Goal: Find specific page/section: Find specific page/section

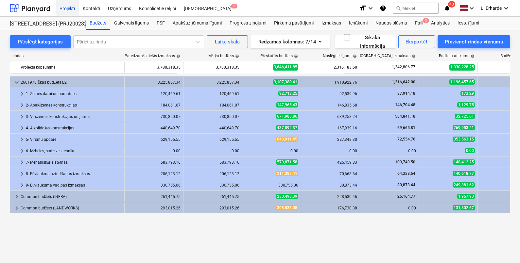
click at [66, 7] on div "Projekti" at bounding box center [67, 8] width 23 height 17
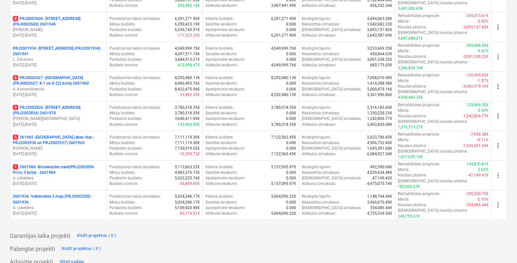
scroll to position [327, 0]
click at [308, 243] on div "Pabeigtie projekti Rādīt projektus ( 0 )" at bounding box center [259, 248] width 498 height 10
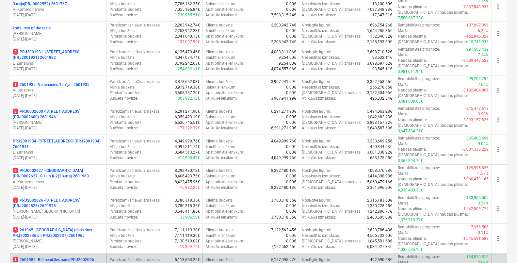
scroll to position [245, 0]
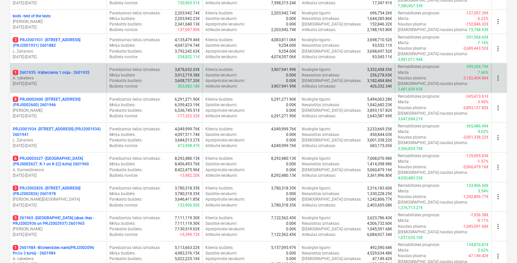
click at [75, 64] on div "1 2601935 - Valterciems 1.māja - 2601935 [PERSON_NAME] [DATE] - [DATE]" at bounding box center [58, 78] width 96 height 28
click at [76, 70] on p "1 2601935 - Valterciems 1.māja - 2601935" at bounding box center [51, 73] width 77 height 6
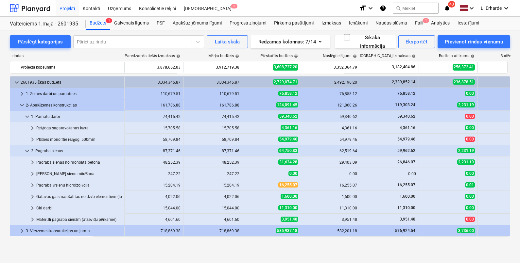
scroll to position [212, 0]
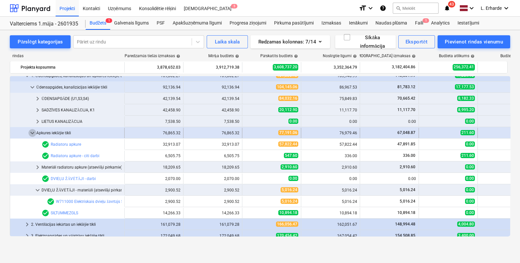
click at [33, 133] on span "keyboard_arrow_down" at bounding box center [32, 133] width 8 height 8
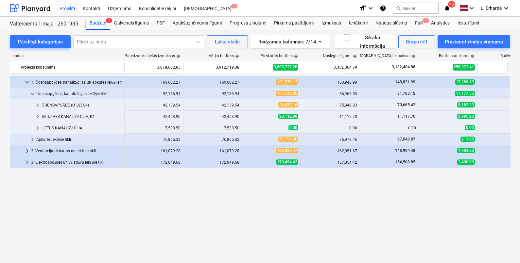
scroll to position [124, 0]
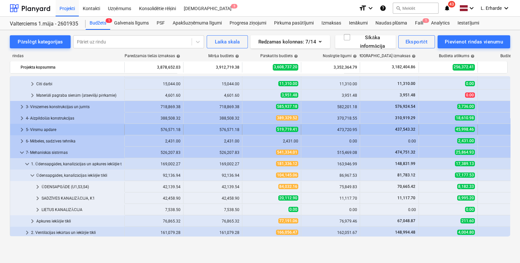
click at [23, 127] on span "keyboard_arrow_right" at bounding box center [22, 130] width 8 height 8
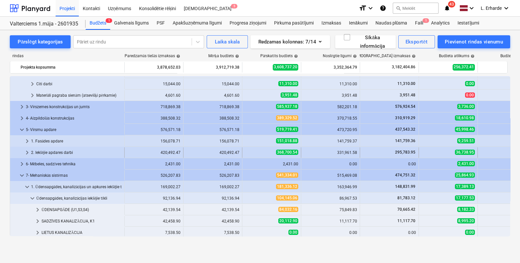
click at [26, 149] on span "keyboard_arrow_right" at bounding box center [27, 153] width 8 height 8
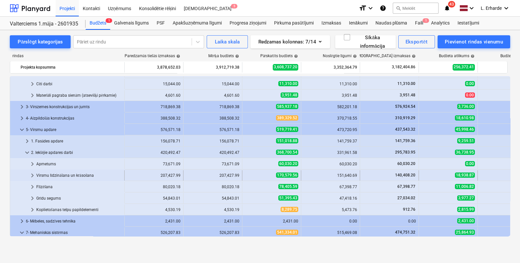
click at [30, 175] on span "keyboard_arrow_right" at bounding box center [32, 176] width 8 height 8
